Goal: Navigation & Orientation: Find specific page/section

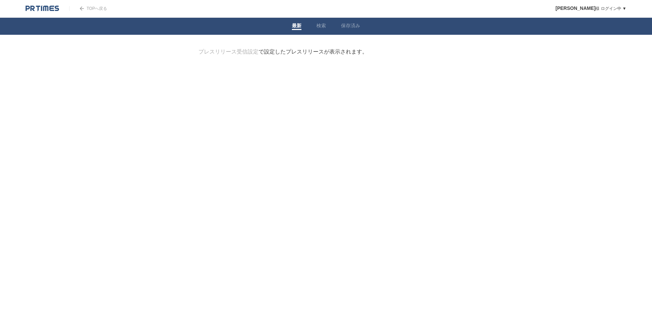
click at [38, 10] on img at bounding box center [42, 8] width 33 height 7
click at [75, 7] on link "TOPへ戻る" at bounding box center [88, 8] width 38 height 5
click at [341, 26] on link "保存済み" at bounding box center [350, 26] width 19 height 7
click at [318, 27] on link "検索" at bounding box center [321, 26] width 10 height 7
click at [297, 27] on link "最新" at bounding box center [297, 26] width 10 height 7
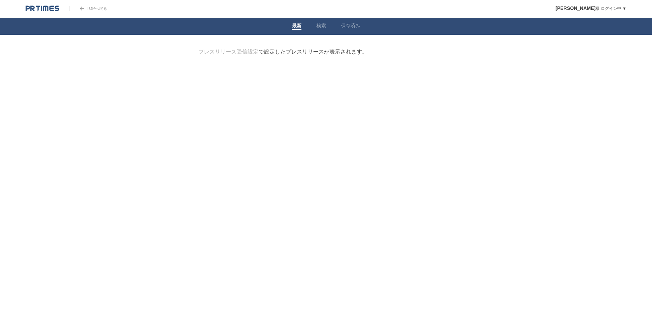
click at [47, 8] on img at bounding box center [42, 8] width 33 height 7
